Goal: Information Seeking & Learning: Learn about a topic

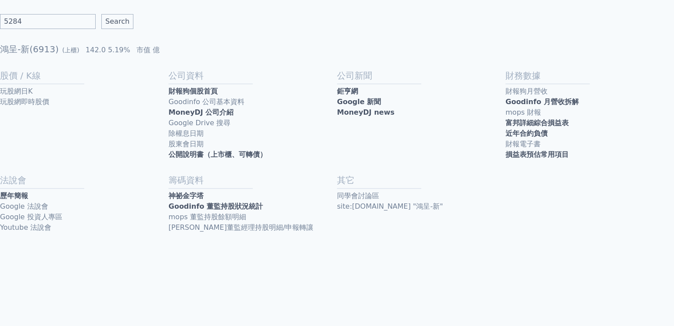
type input "5284"
click at [101, 14] on input "Search" at bounding box center [117, 21] width 32 height 15
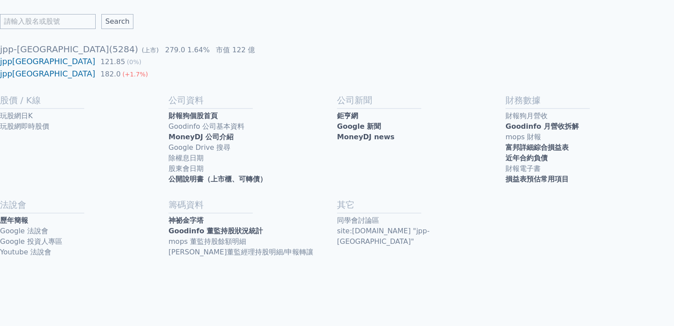
click at [534, 147] on link "富邦詳細綜合損益表" at bounding box center [590, 147] width 169 height 11
click at [217, 185] on div "股價 / K線 玩股網日K 玩股網即時股價 公司資料 財報狗個股首頁 Goodinfo 公司基本資料 MoneyDJ 公司介紹 Google Drive 搜尋…" at bounding box center [337, 182] width 674 height 177
click at [216, 179] on link "公開說明書（上市櫃、可轉債）" at bounding box center [253, 179] width 169 height 11
click at [40, 222] on link "歷年簡報" at bounding box center [84, 220] width 169 height 11
